Goal: Task Accomplishment & Management: Use online tool/utility

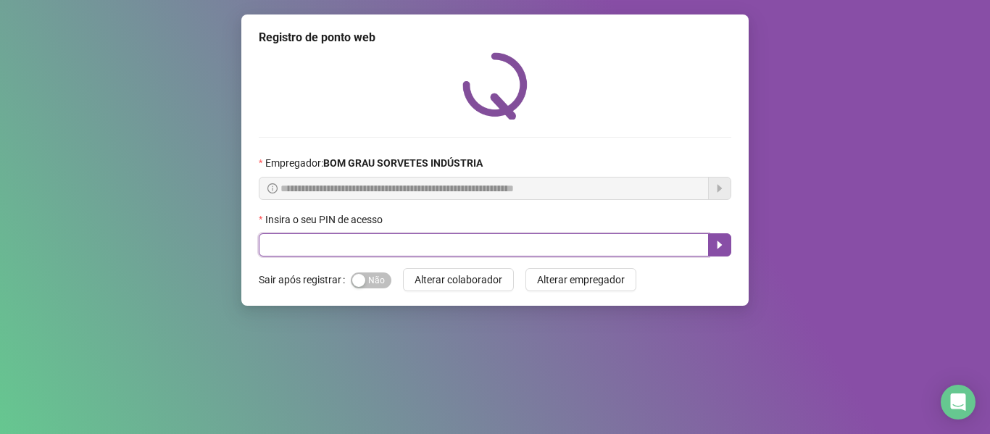
click at [307, 249] on input "text" at bounding box center [484, 244] width 450 height 23
type input "*****"
click at [720, 247] on icon "caret-right" at bounding box center [720, 245] width 5 height 8
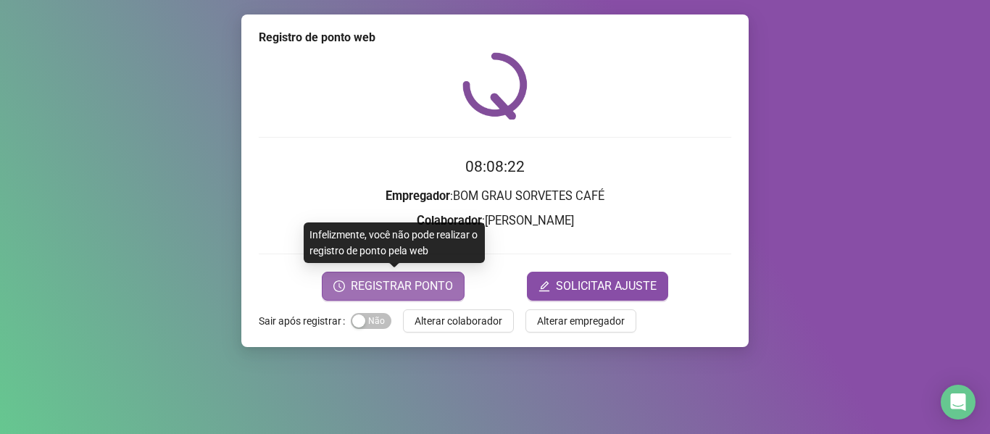
click at [421, 287] on span "REGISTRAR PONTO" at bounding box center [402, 286] width 102 height 17
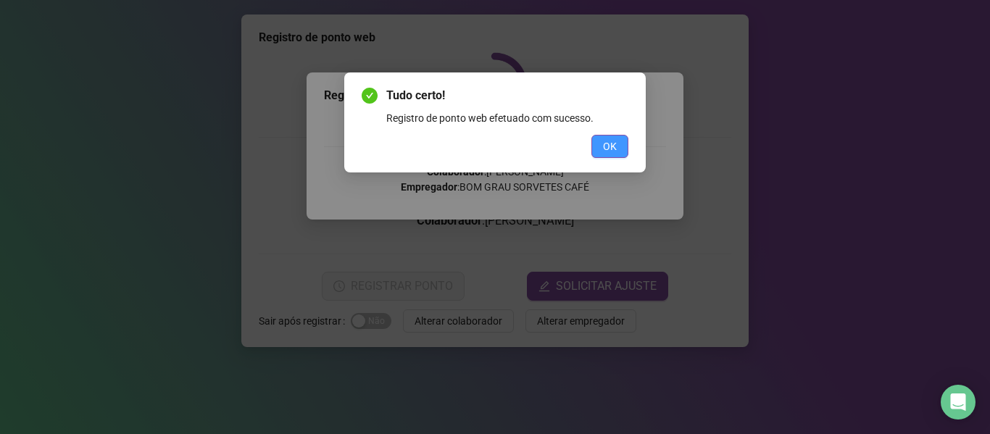
drag, startPoint x: 598, startPoint y: 134, endPoint x: 599, endPoint y: 151, distance: 17.5
click at [600, 146] on div "Tudo certo! Registro de ponto web efetuado com sucesso. OK" at bounding box center [495, 122] width 267 height 71
click at [605, 141] on span "OK" at bounding box center [610, 146] width 14 height 16
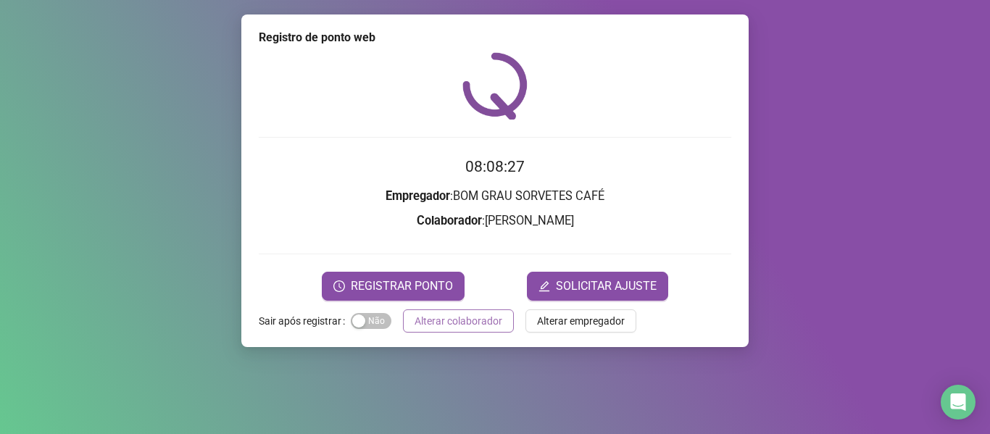
click at [433, 317] on span "Alterar colaborador" at bounding box center [459, 321] width 88 height 16
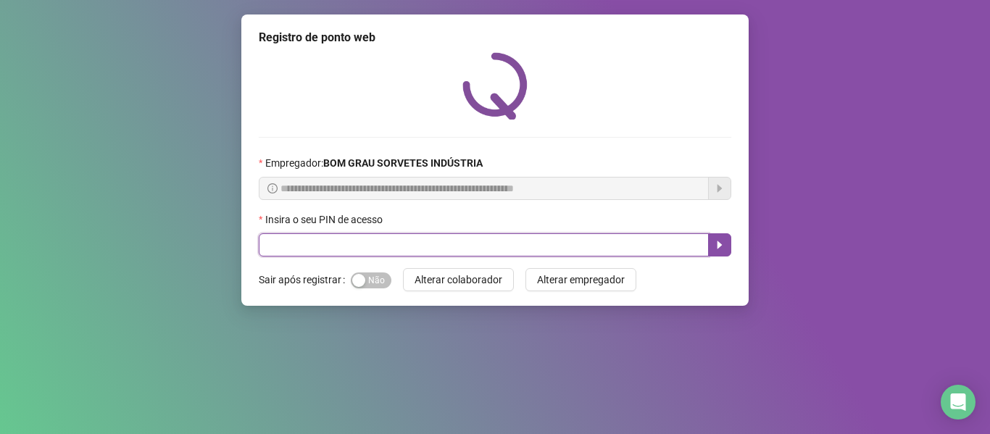
click at [354, 250] on input "text" at bounding box center [484, 244] width 450 height 23
type input "*****"
drag, startPoint x: 730, startPoint y: 245, endPoint x: 720, endPoint y: 248, distance: 10.6
click at [728, 246] on button "button" at bounding box center [719, 244] width 23 height 23
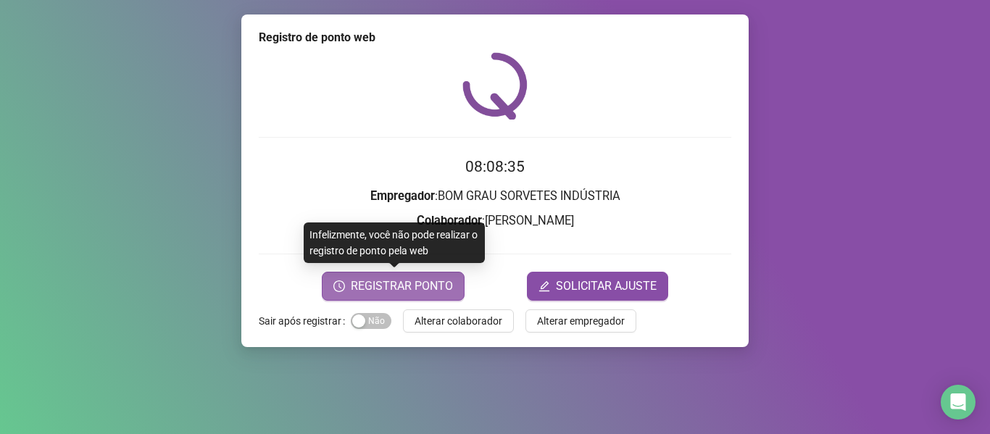
click at [445, 291] on span "REGISTRAR PONTO" at bounding box center [402, 286] width 102 height 17
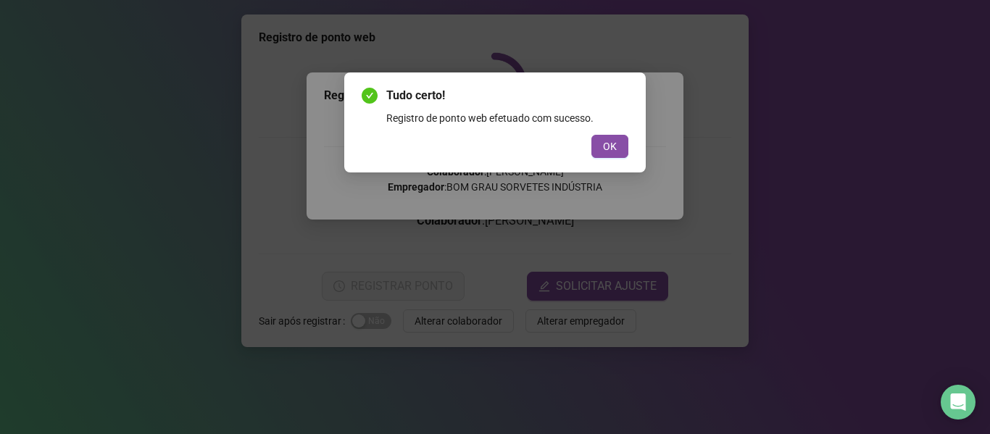
drag, startPoint x: 622, startPoint y: 145, endPoint x: 560, endPoint y: 226, distance: 101.9
click at [614, 154] on button "OK" at bounding box center [609, 146] width 37 height 23
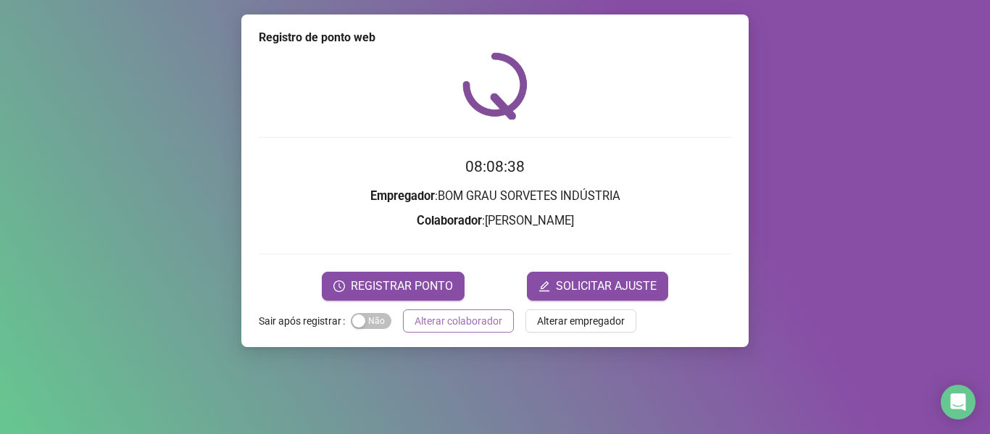
click at [465, 324] on span "Alterar colaborador" at bounding box center [459, 321] width 88 height 16
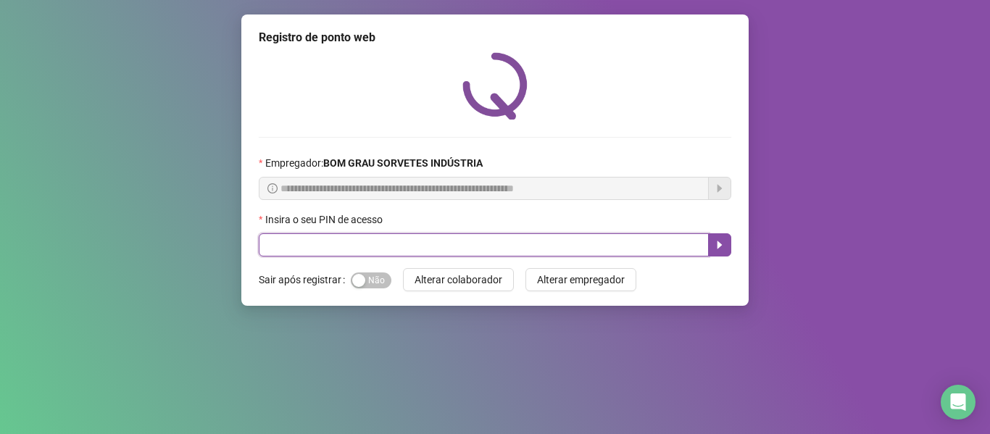
click at [512, 246] on input "text" at bounding box center [484, 244] width 450 height 23
type input "*****"
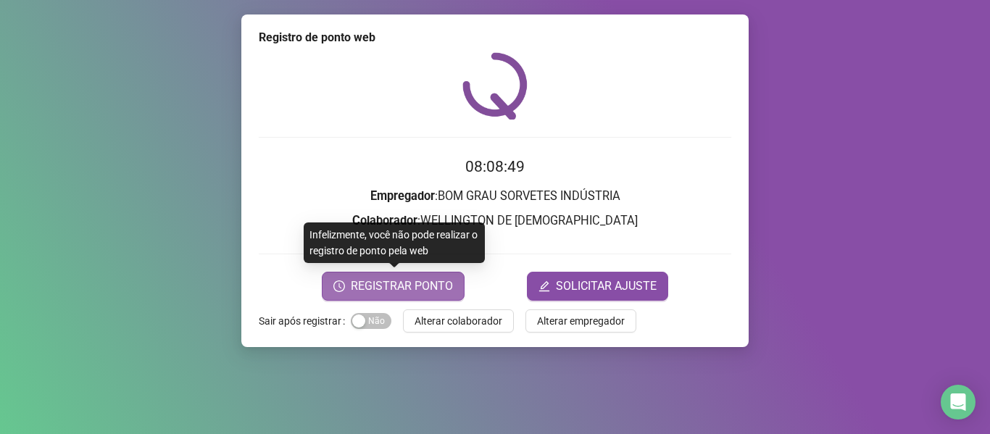
click at [458, 287] on button "REGISTRAR PONTO" at bounding box center [393, 286] width 143 height 29
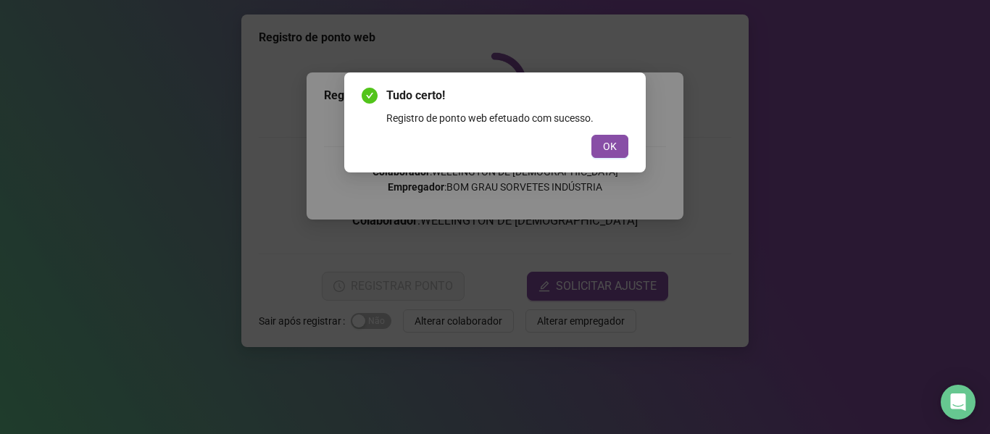
click at [615, 138] on span "OK" at bounding box center [610, 146] width 14 height 16
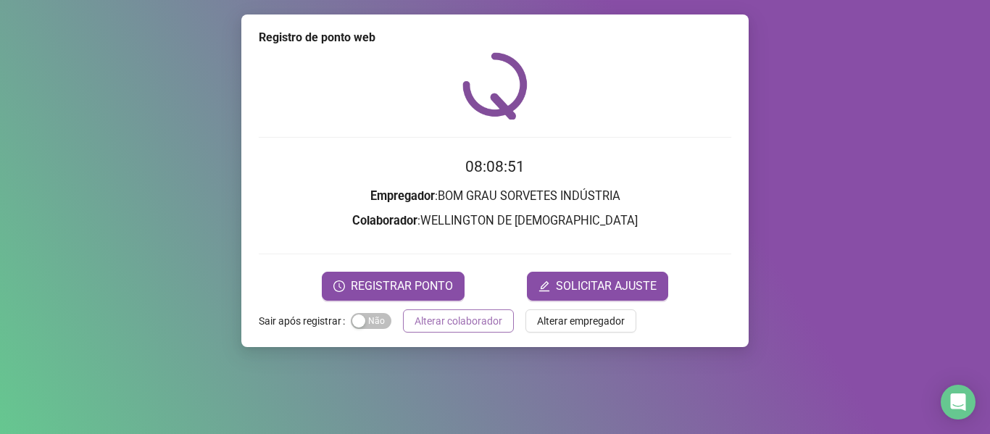
click at [440, 327] on span "Alterar colaborador" at bounding box center [459, 321] width 88 height 16
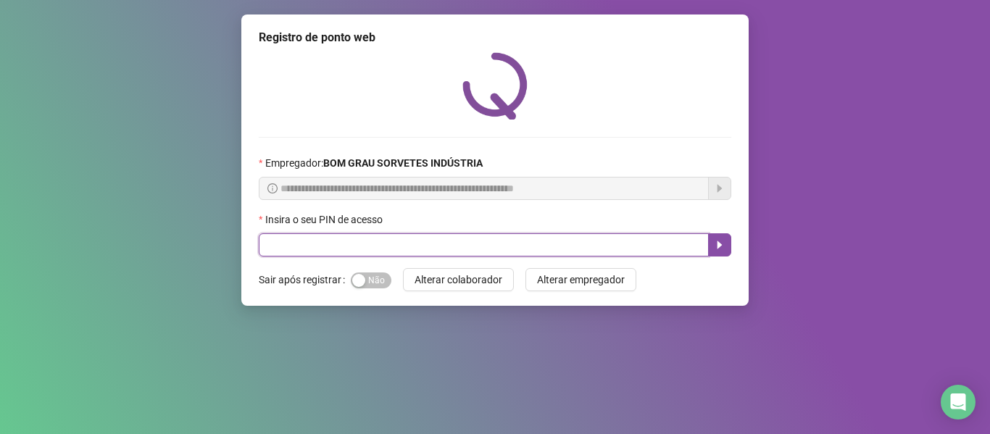
click at [279, 238] on input "text" at bounding box center [484, 244] width 450 height 23
type input "*****"
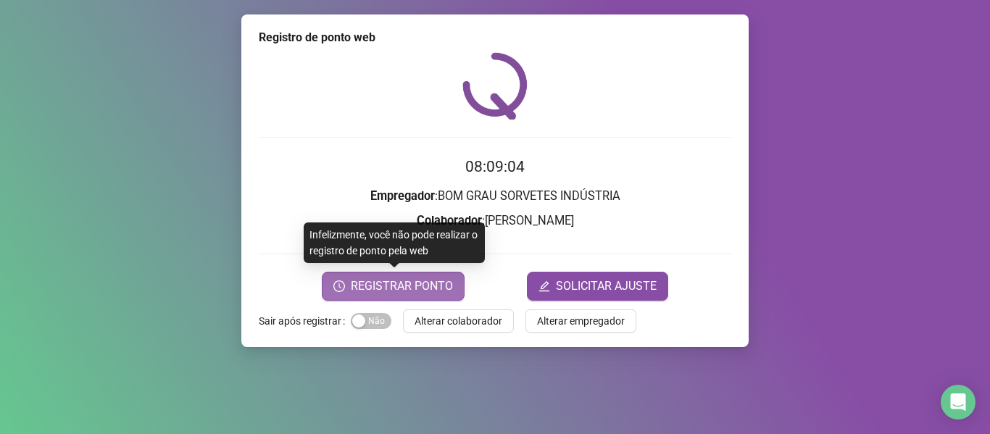
click at [413, 282] on span "REGISTRAR PONTO" at bounding box center [402, 286] width 102 height 17
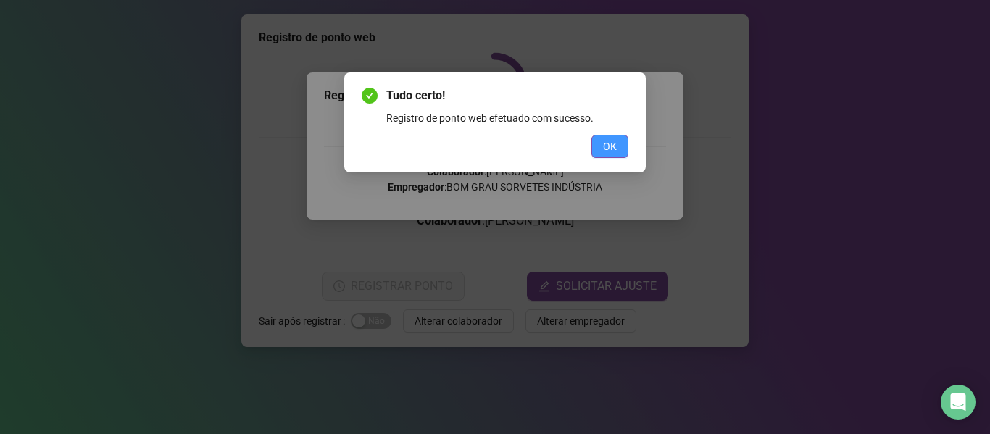
click at [612, 152] on span "OK" at bounding box center [610, 146] width 14 height 16
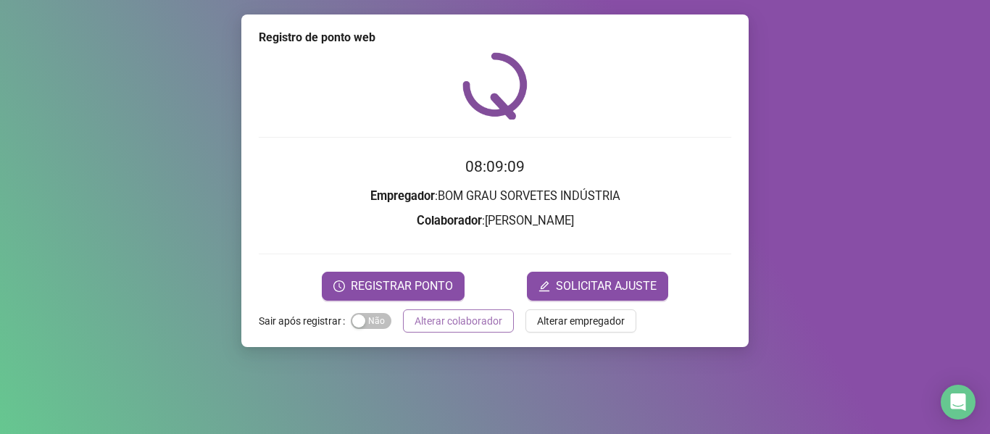
click at [449, 325] on span "Alterar colaborador" at bounding box center [459, 321] width 88 height 16
